Goal: Use online tool/utility: Utilize a website feature to perform a specific function

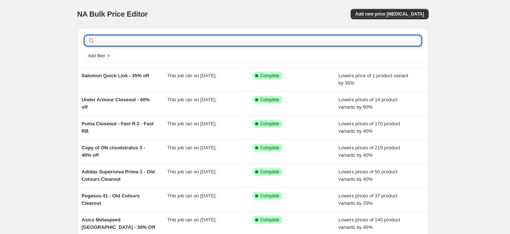
click at [345, 37] on input "text" at bounding box center [259, 40] width 325 height 10
type input "supernova prima"
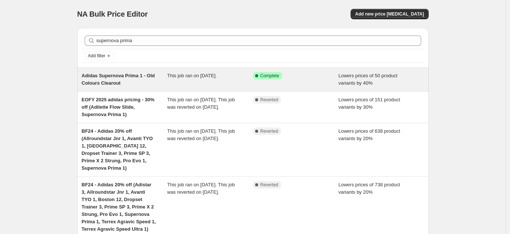
click at [135, 80] on div "Adidas Supernova Prima 1 - Old Colours Clearout" at bounding box center [125, 79] width 86 height 15
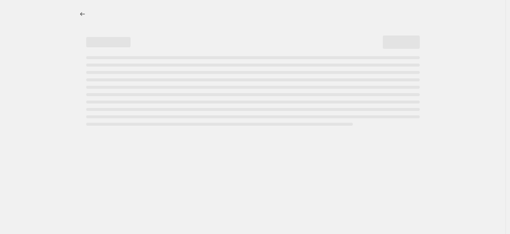
select select "percentage"
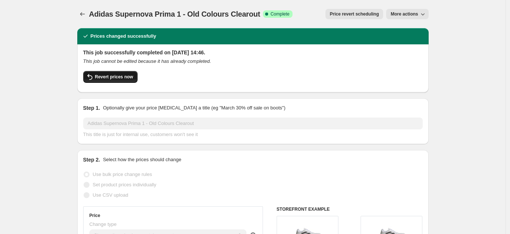
click at [107, 73] on button "Revert prices now" at bounding box center [110, 77] width 54 height 12
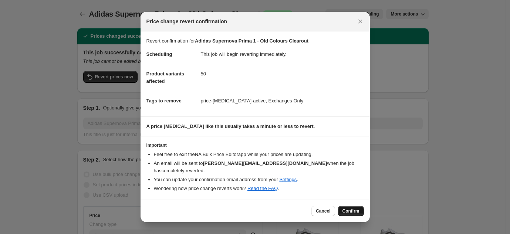
click at [347, 206] on button "Confirm" at bounding box center [351, 211] width 26 height 10
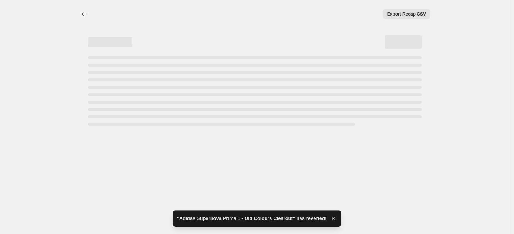
select select "percentage"
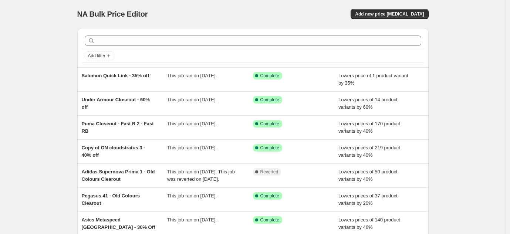
click at [213, 47] on div at bounding box center [253, 41] width 342 height 16
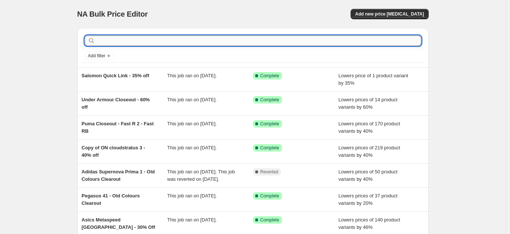
click at [213, 43] on input "text" at bounding box center [259, 40] width 325 height 10
type input "metaspeed sky"
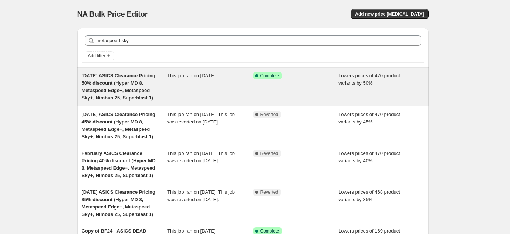
click at [111, 95] on span "[DATE] ASICS Clearance Pricing 50% discount (Hyper MD 8, Metaspeed Edge+, Metas…" at bounding box center [119, 87] width 74 height 28
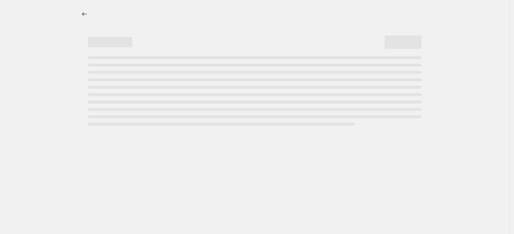
select select "percentage"
select select "tag"
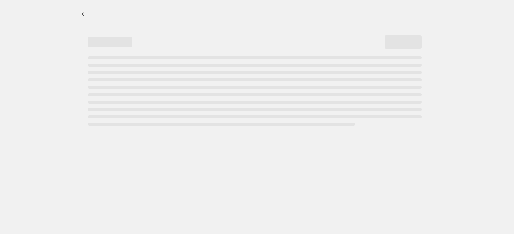
select select "tag"
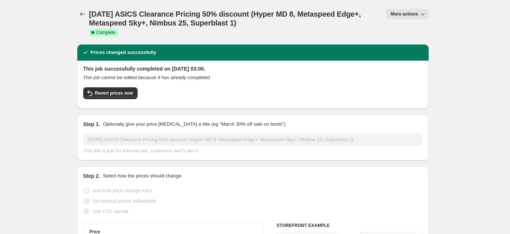
click at [129, 105] on div "This job successfully completed on [DATE] 03:00. This job cannot be edited beca…" at bounding box center [252, 85] width 351 height 48
click at [128, 100] on div "Revert prices now" at bounding box center [252, 95] width 339 height 16
click at [127, 92] on span "Revert prices now" at bounding box center [114, 93] width 38 height 6
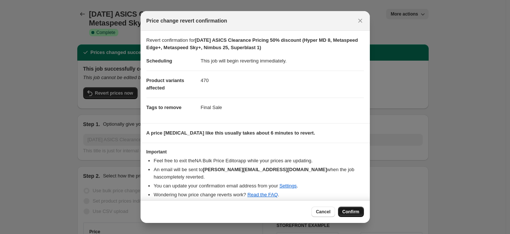
click at [345, 211] on span "Confirm" at bounding box center [350, 212] width 17 height 6
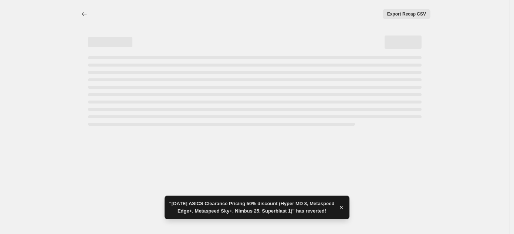
select select "percentage"
select select "tag"
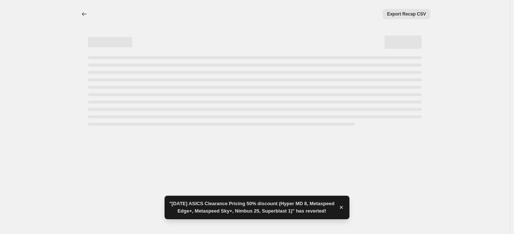
select select "tag"
